Goal: Navigation & Orientation: Find specific page/section

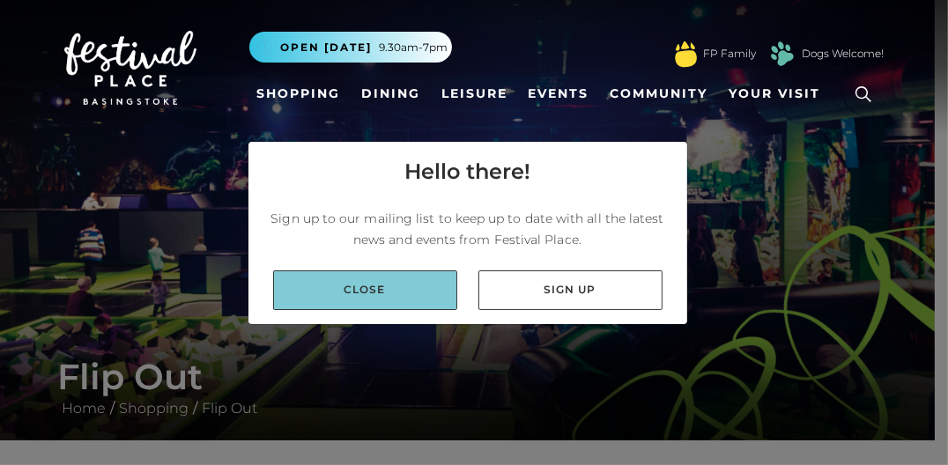
click at [379, 292] on link "Close" at bounding box center [365, 291] width 184 height 40
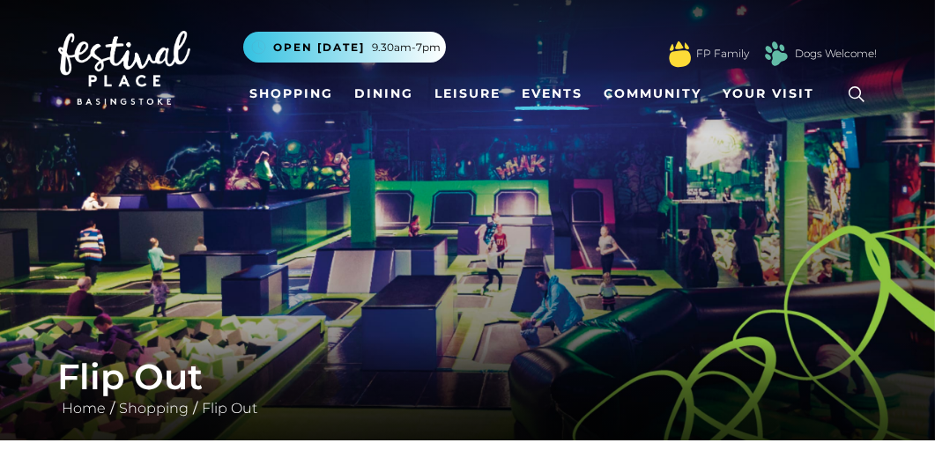
click at [542, 91] on link "Events" at bounding box center [552, 94] width 75 height 33
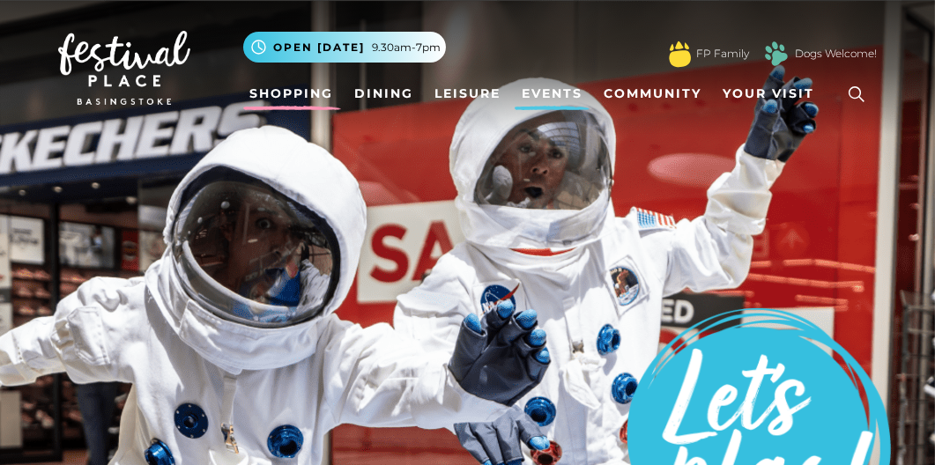
click at [291, 87] on link "Shopping" at bounding box center [292, 94] width 98 height 33
